Goal: Check status

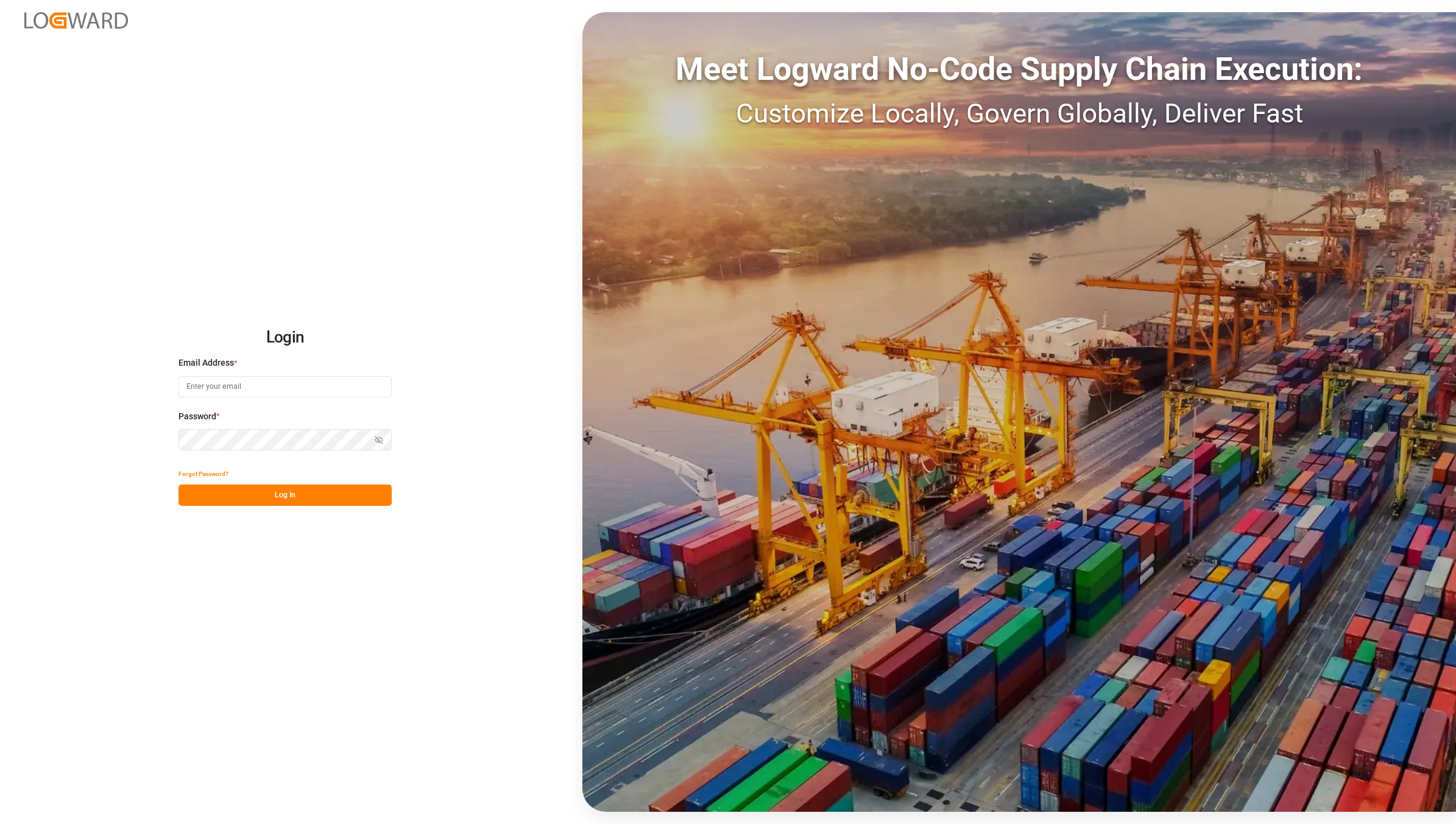
type input "[EMAIL_ADDRESS][DOMAIN_NAME]"
click at [257, 504] on button "Log In" at bounding box center [285, 495] width 213 height 21
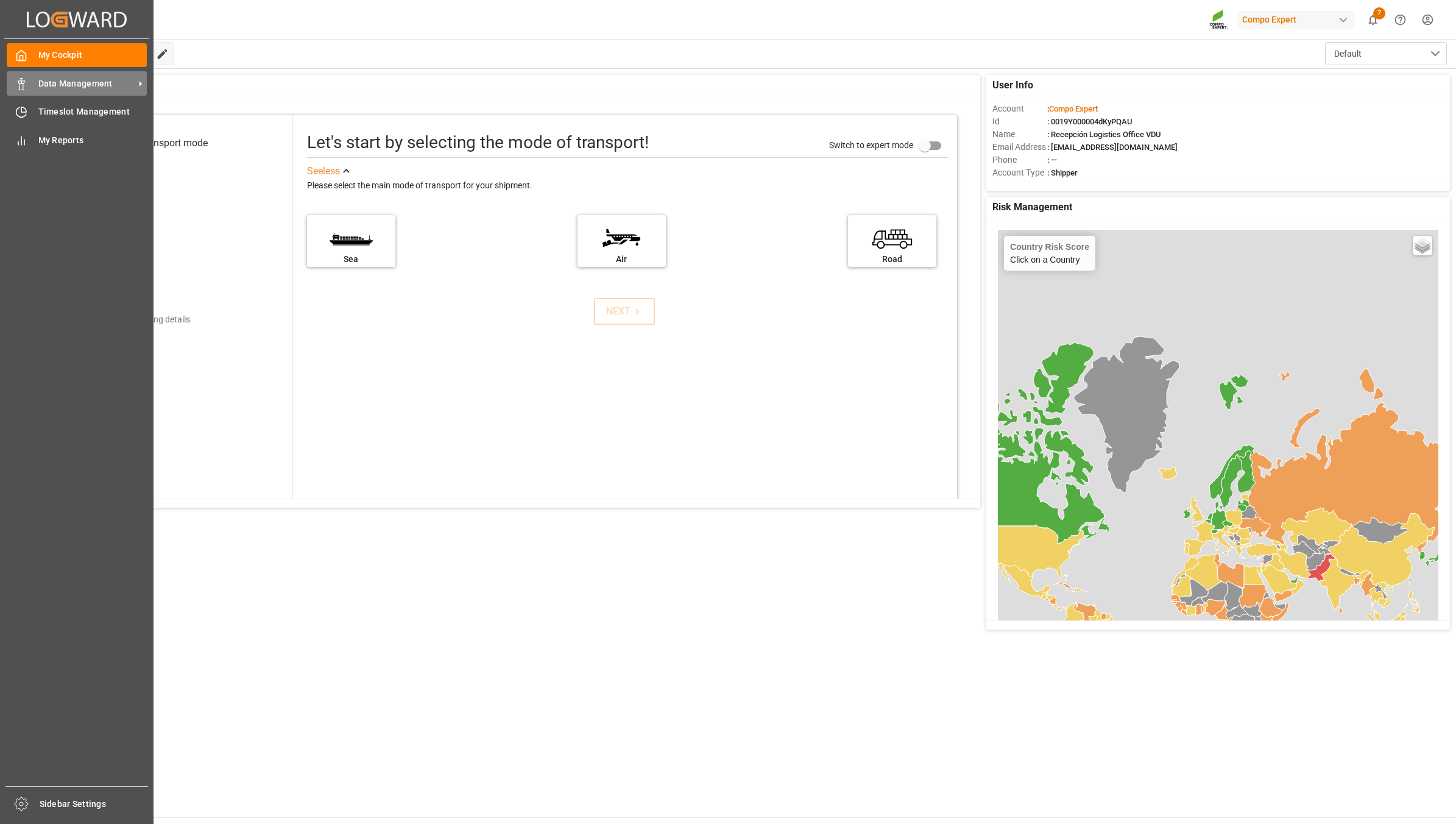
click at [28, 92] on div "Data Management Data Management" at bounding box center [76, 83] width 140 height 24
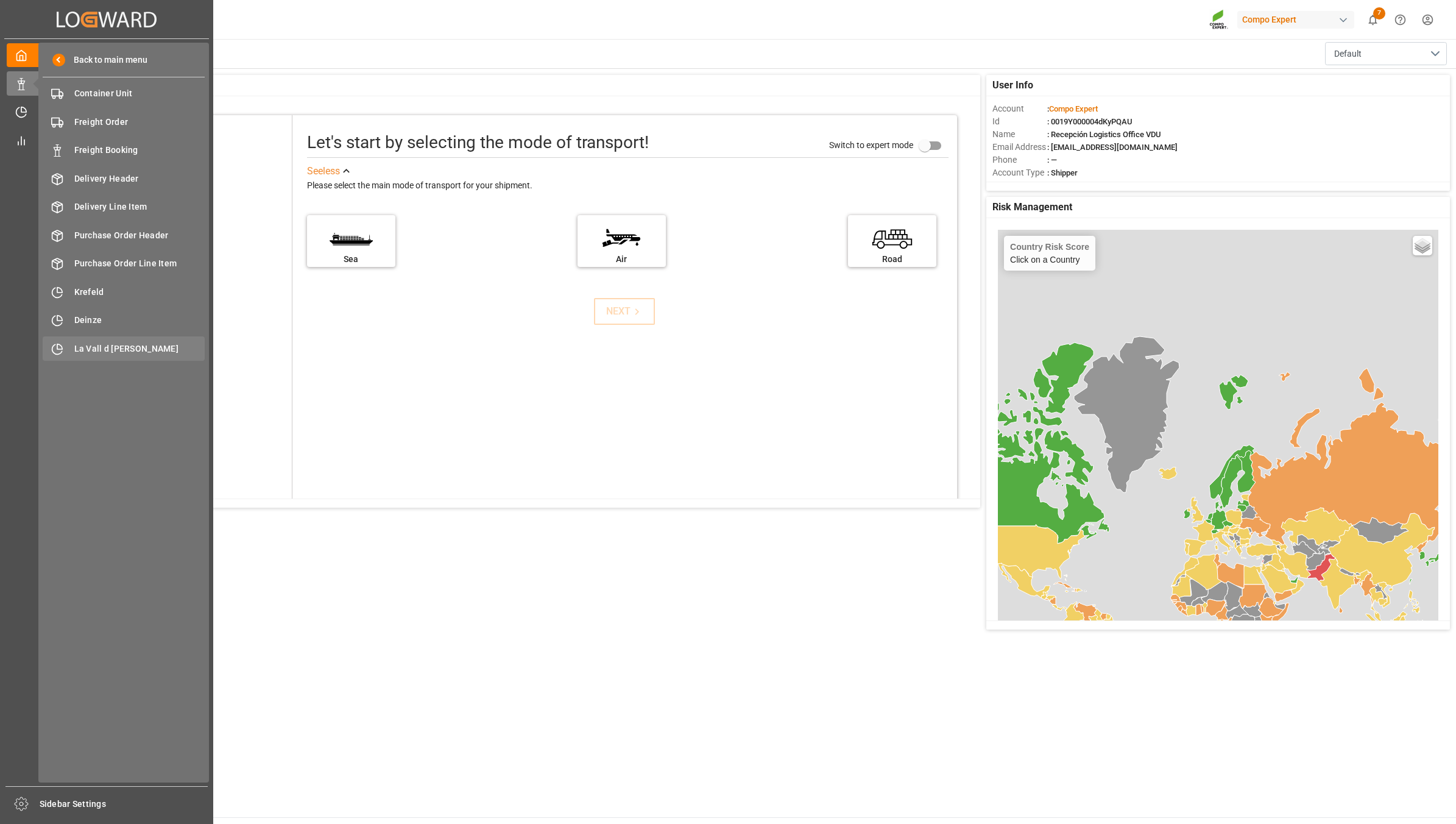
click at [130, 338] on div "La Vall d Uixo [GEOGRAPHIC_DATA]" at bounding box center [124, 348] width 162 height 24
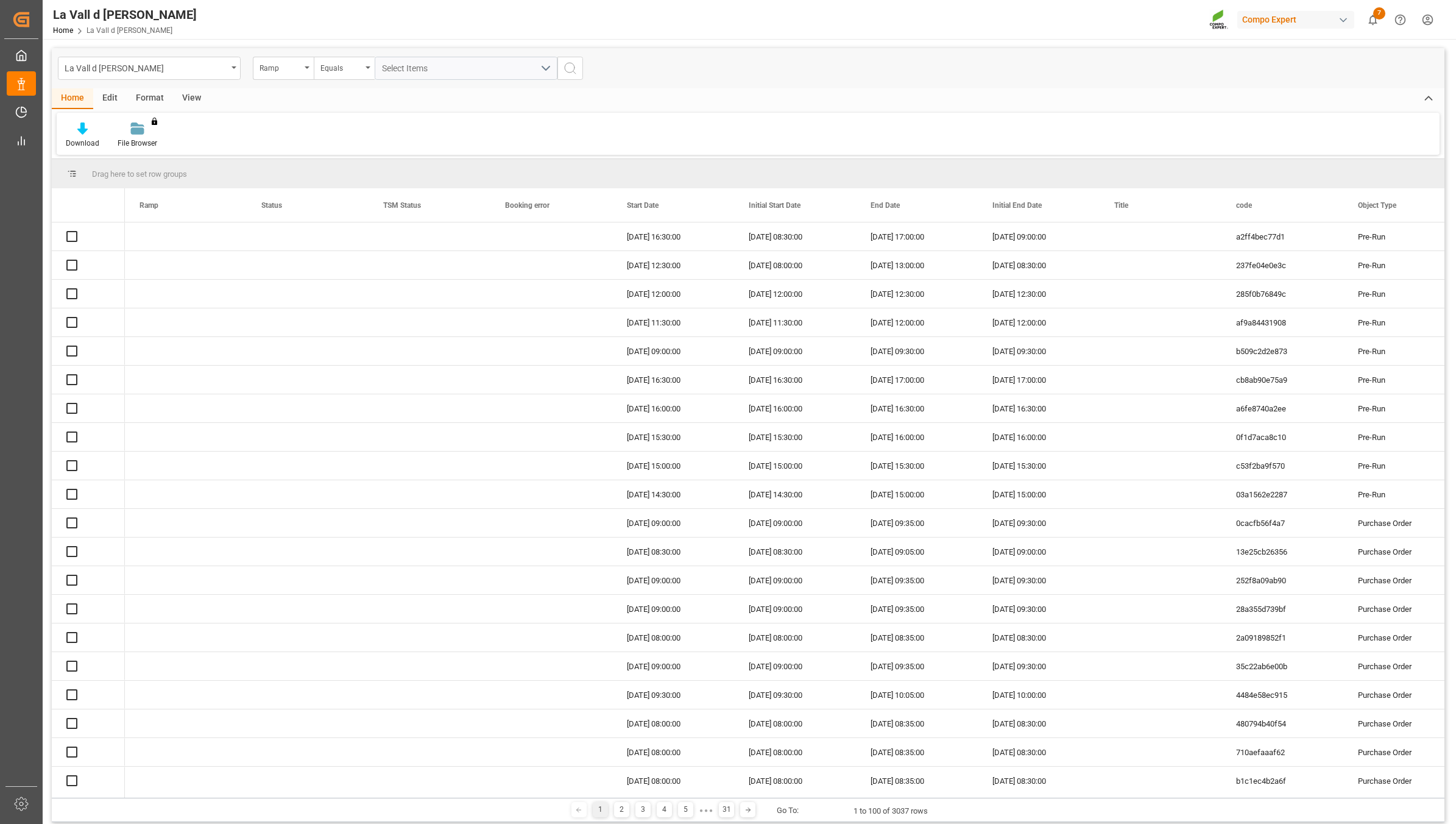
click at [193, 99] on div "View" at bounding box center [191, 98] width 37 height 20
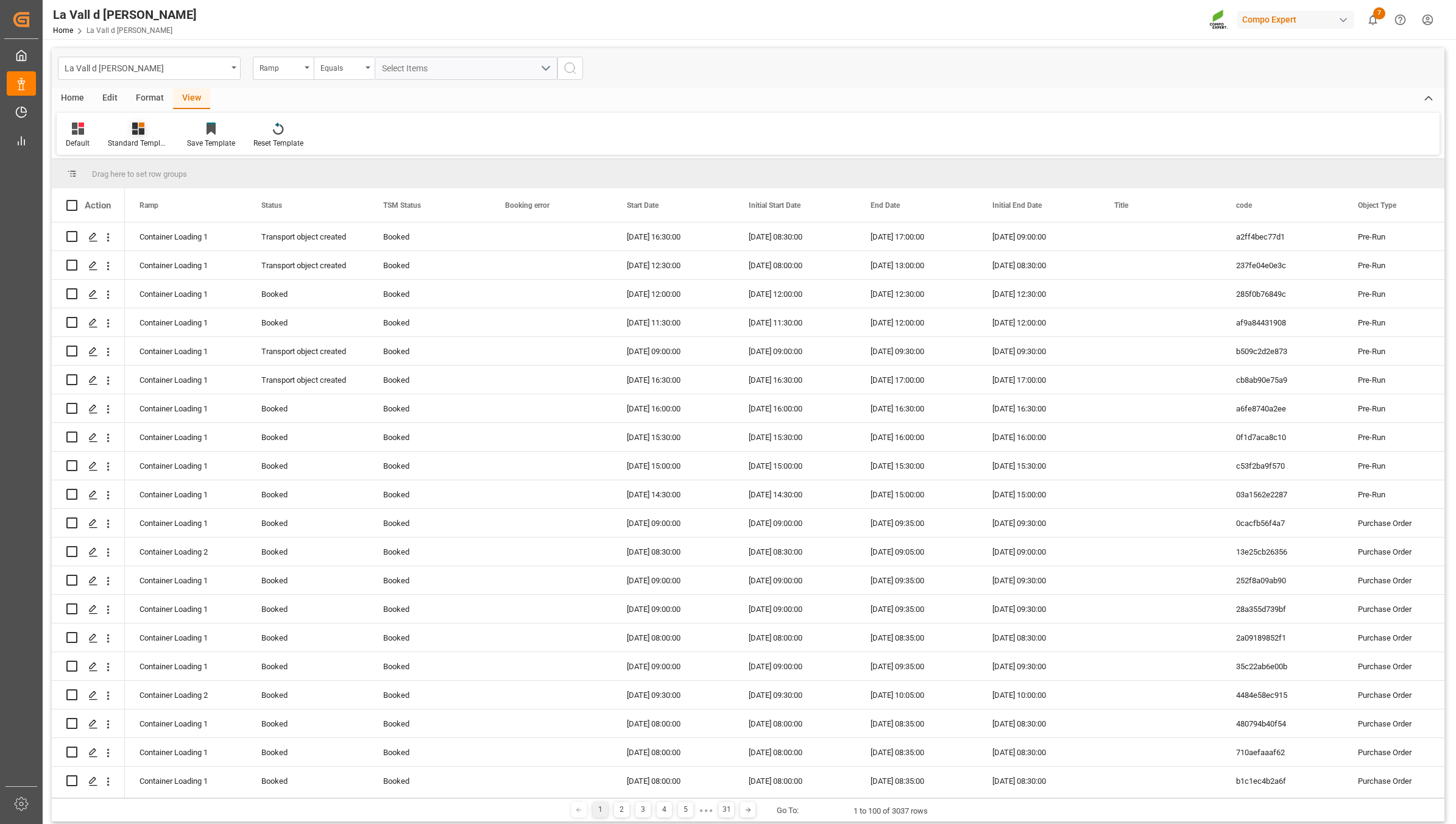
click at [148, 125] on div at bounding box center [138, 128] width 61 height 13
click at [167, 170] on div "VDU Overview Carretileros" at bounding box center [171, 173] width 107 height 13
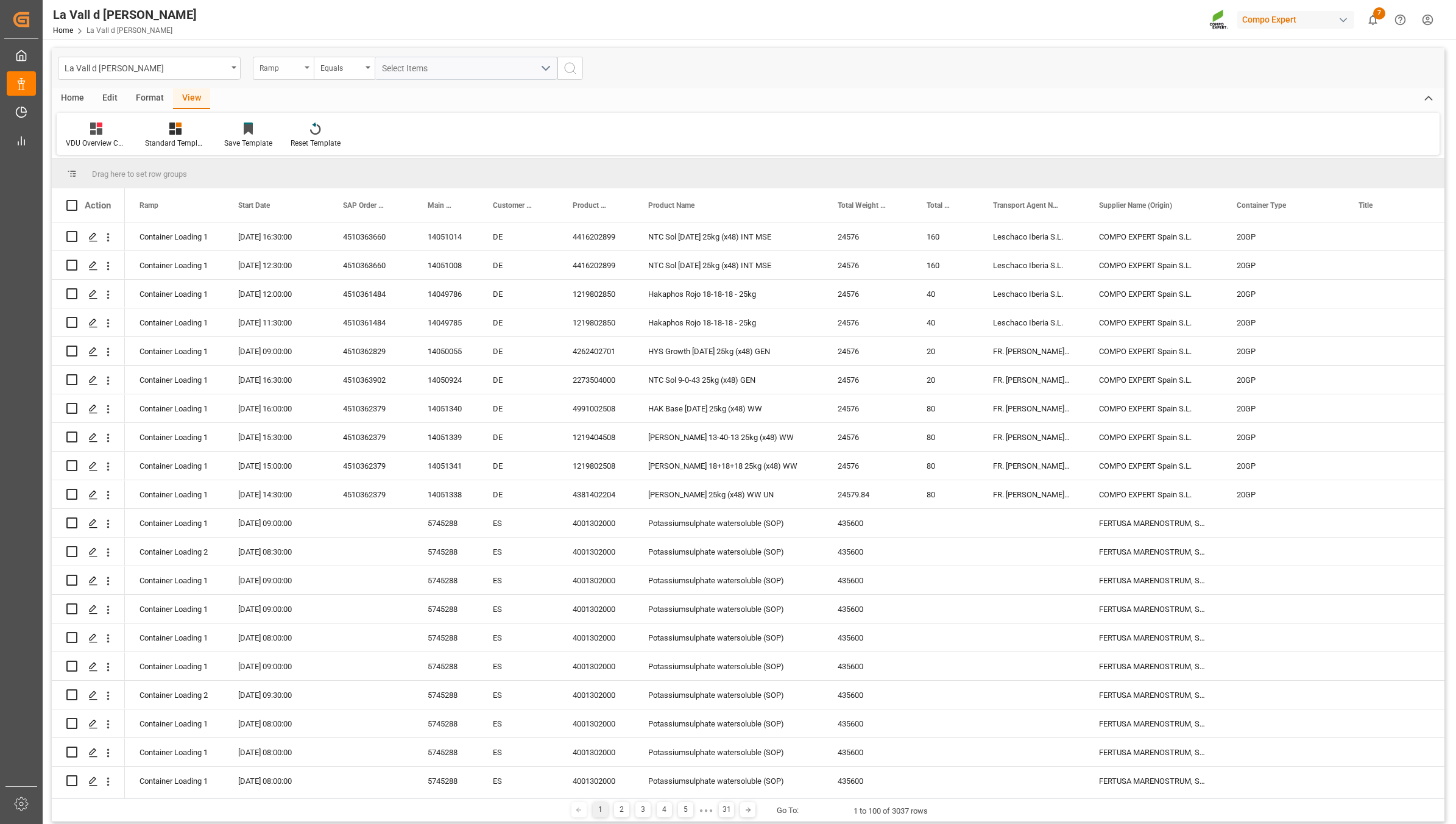
click at [281, 67] on div "Ramp" at bounding box center [280, 66] width 41 height 14
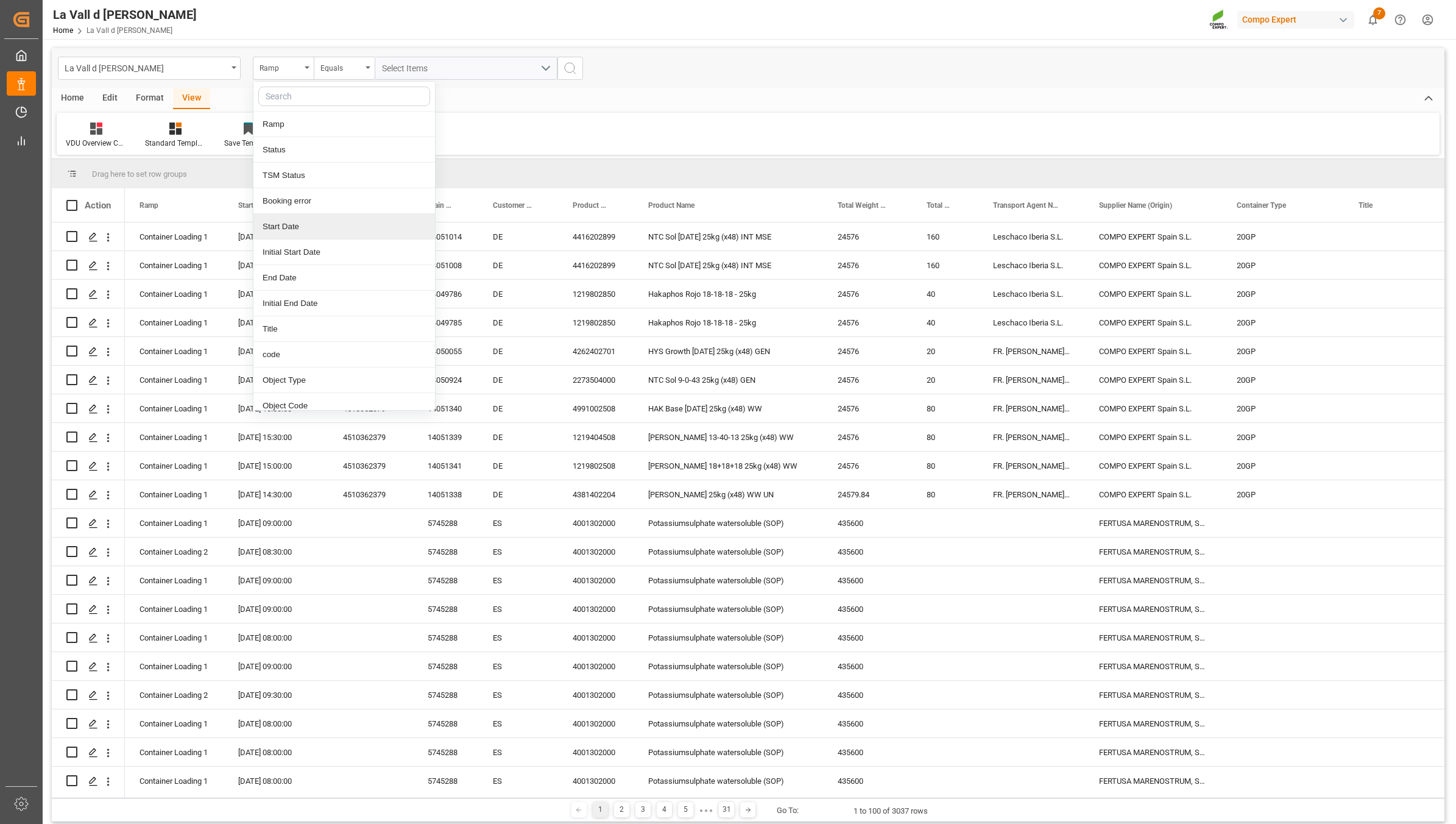
click at [303, 230] on div "Start Date" at bounding box center [343, 226] width 181 height 25
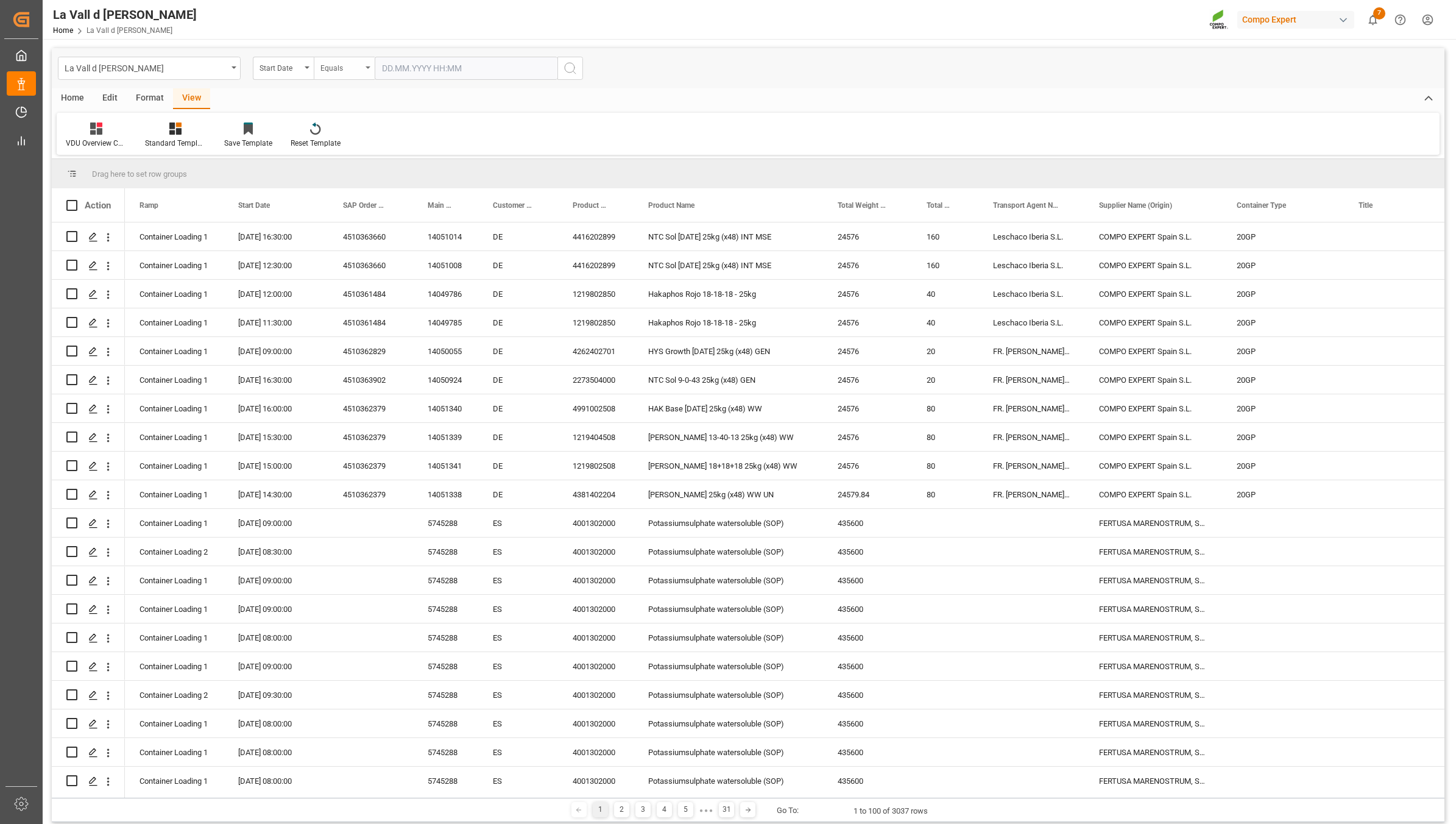
click at [346, 60] on div "Equals" at bounding box center [341, 66] width 41 height 14
click at [347, 226] on div "In range" at bounding box center [405, 226] width 181 height 25
click at [410, 69] on input "text" at bounding box center [421, 68] width 92 height 23
click at [485, 238] on div "29 30 1 2 3 4 5" at bounding box center [462, 237] width 167 height 24
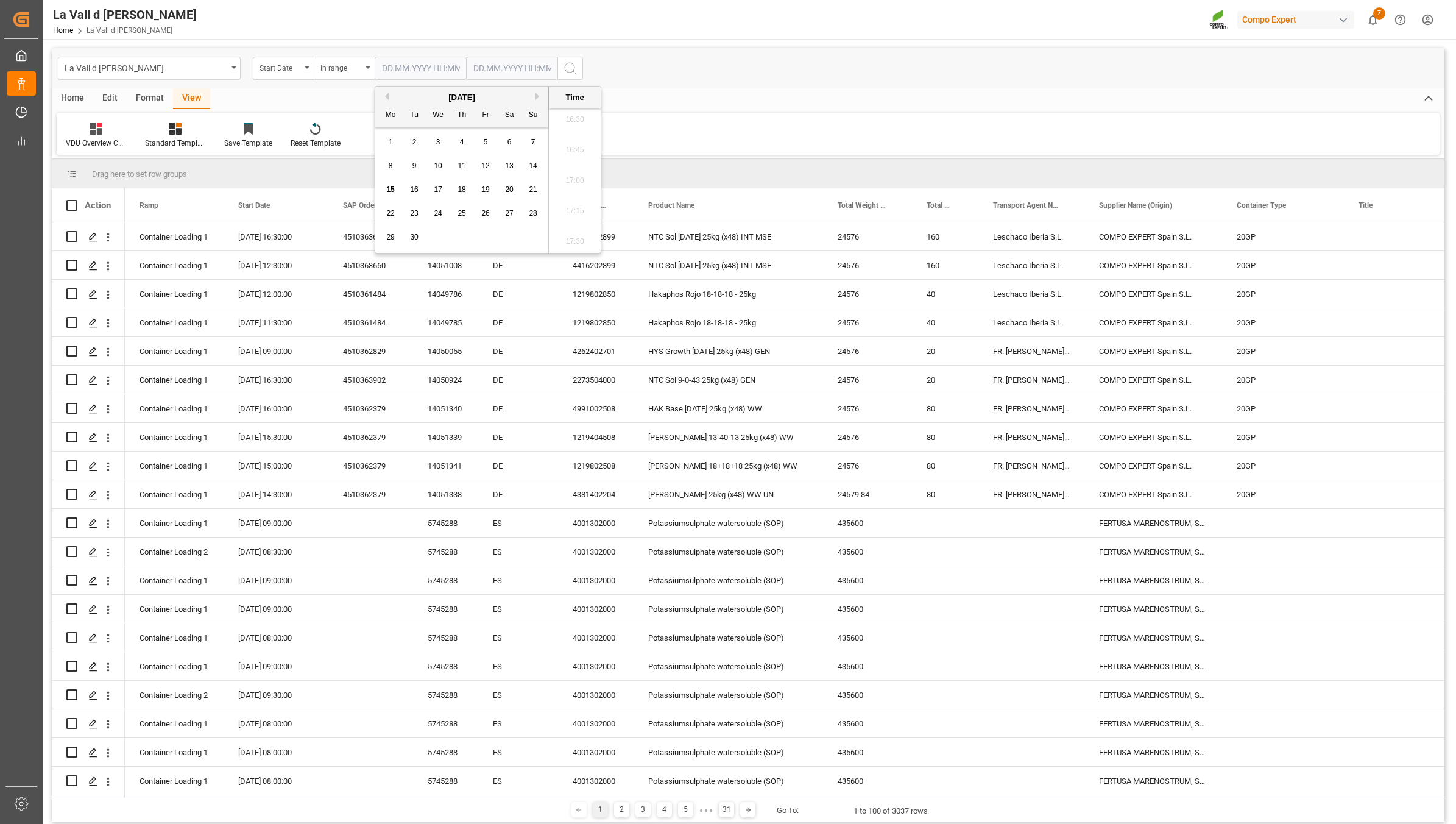
click at [413, 191] on span "16" at bounding box center [413, 190] width 8 height 9
type input "[DATE] 00:00"
drag, startPoint x: 509, startPoint y: 66, endPoint x: 506, endPoint y: 74, distance: 8.5
click at [509, 66] on input "text" at bounding box center [512, 68] width 92 height 23
click at [530, 236] on div "29 30 1 2 3 4 5" at bounding box center [553, 237] width 167 height 24
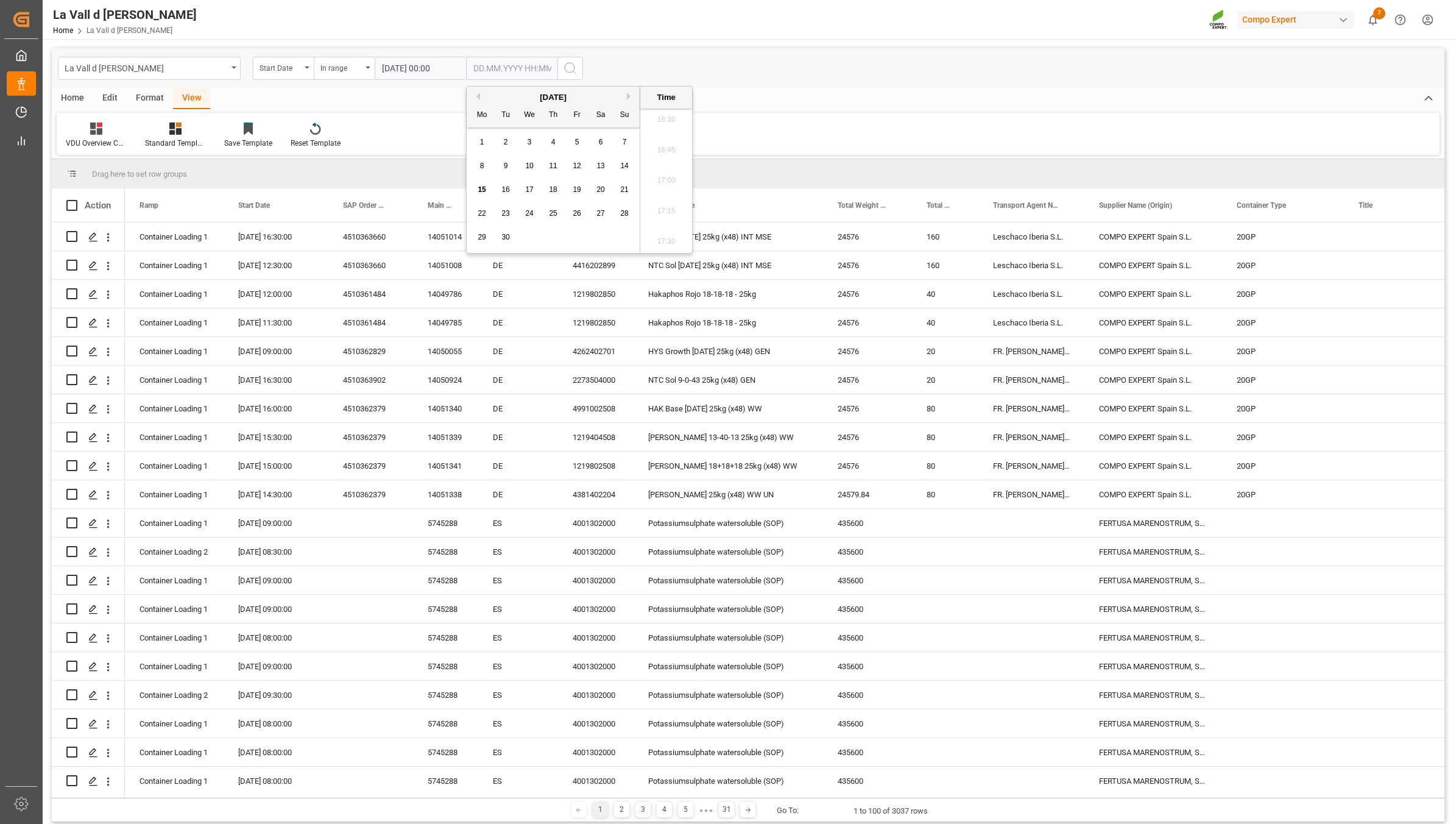
click at [509, 190] on span "16" at bounding box center [505, 190] width 8 height 9
type input "[DATE] 00:00"
click at [565, 68] on circle "search button" at bounding box center [569, 67] width 9 height 9
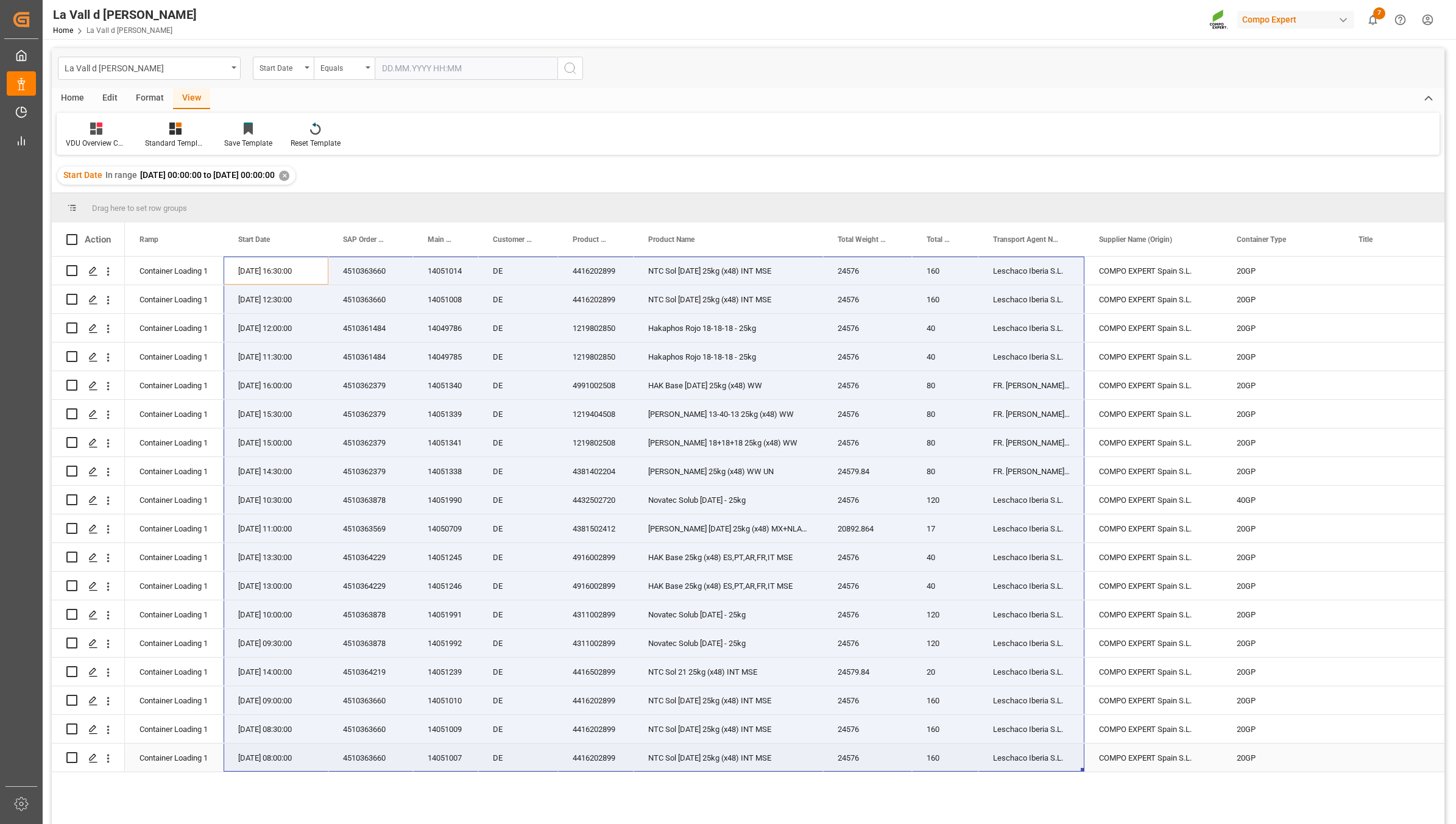
drag, startPoint x: 238, startPoint y: 266, endPoint x: 1045, endPoint y: 769, distance: 950.9
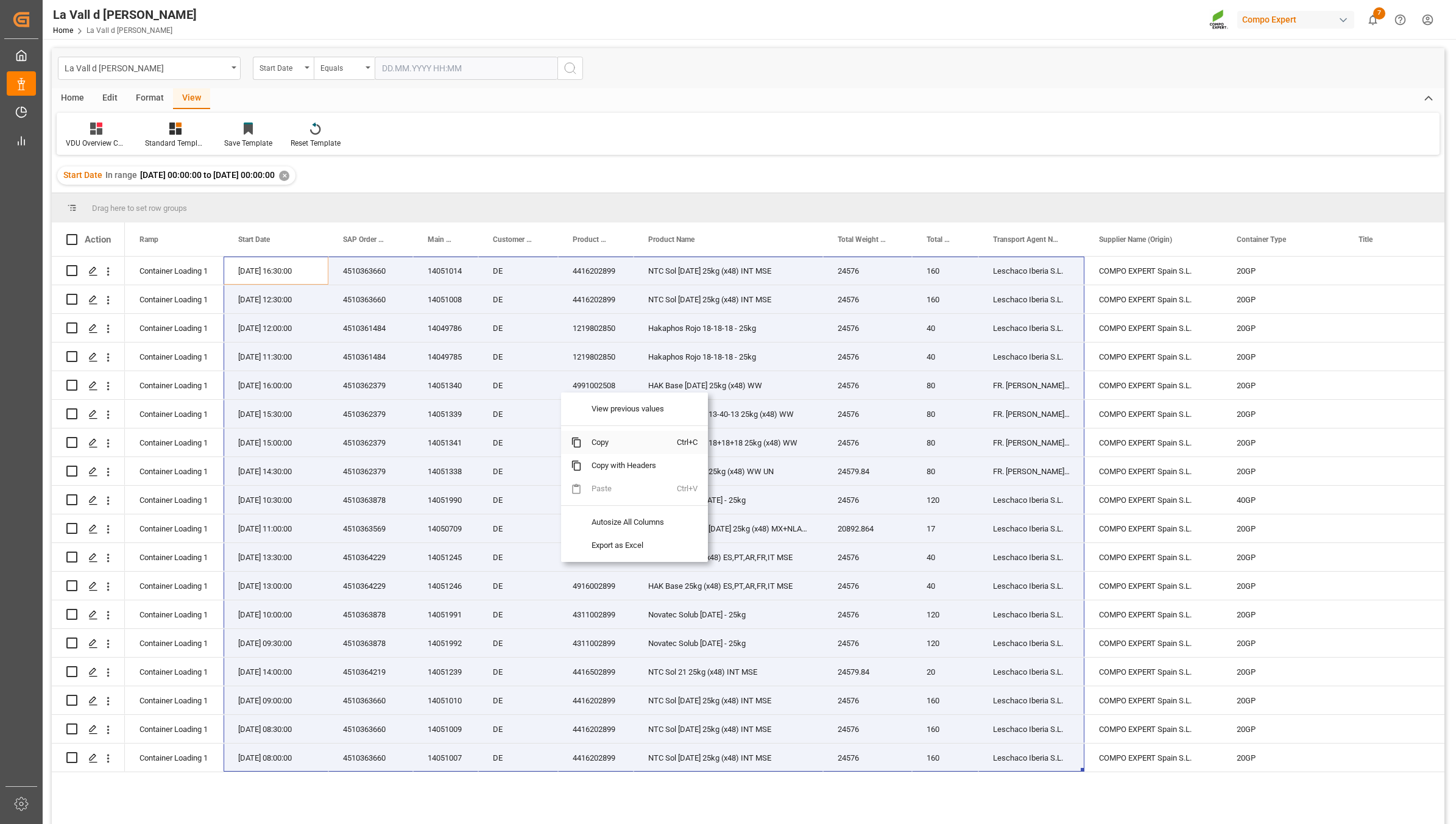
click at [598, 439] on span "Copy" at bounding box center [629, 443] width 95 height 23
